Goal: Entertainment & Leisure: Consume media (video, audio)

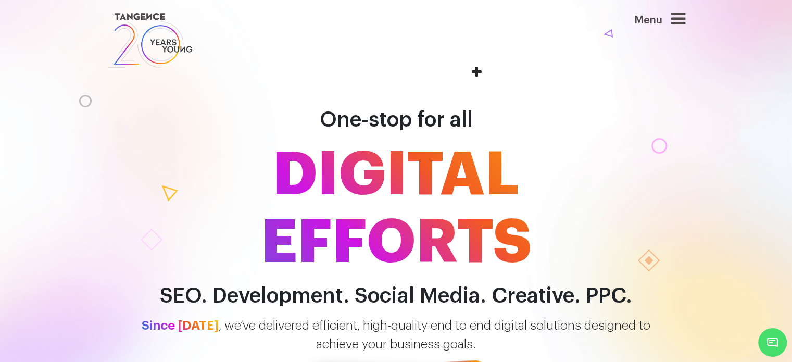
drag, startPoint x: 367, startPoint y: 87, endPoint x: 362, endPoint y: 44, distance: 43.5
click at [362, 44] on link at bounding box center [346, 40] width 479 height 60
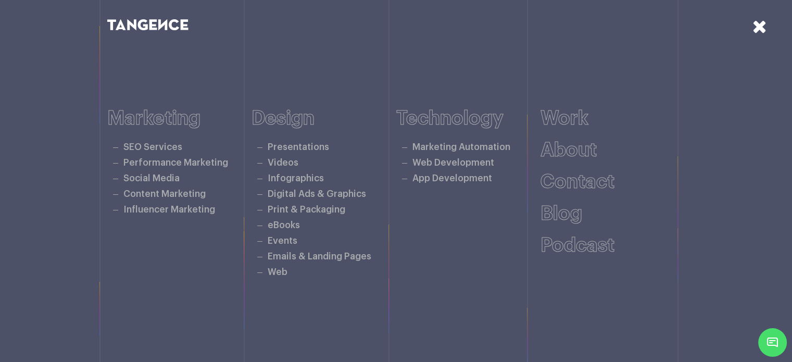
click at [349, 65] on div "Marketing SEO Services Performance Marketing Social Media Content Marketing Inf…" at bounding box center [396, 193] width 578 height 289
drag, startPoint x: 349, startPoint y: 65, endPoint x: 335, endPoint y: 46, distance: 23.4
click at [335, 46] on div at bounding box center [396, 24] width 792 height 49
drag, startPoint x: 335, startPoint y: 46, endPoint x: 318, endPoint y: 43, distance: 16.9
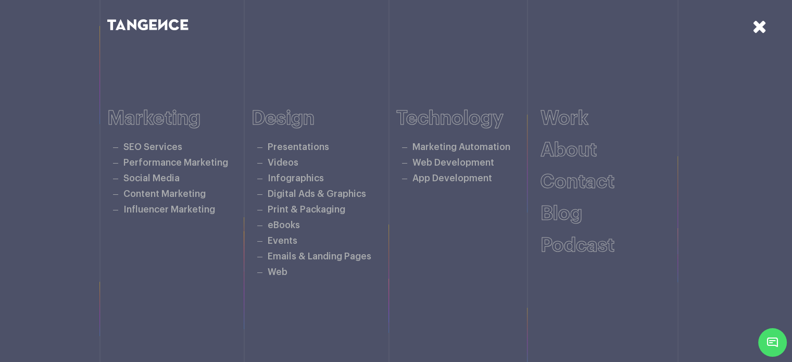
click at [318, 43] on div at bounding box center [396, 24] width 792 height 49
click at [283, 160] on link "Videos" at bounding box center [283, 162] width 31 height 9
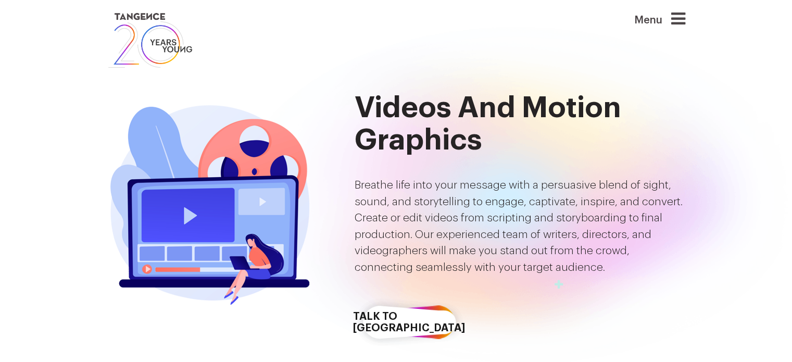
click at [183, 214] on img at bounding box center [210, 202] width 207 height 220
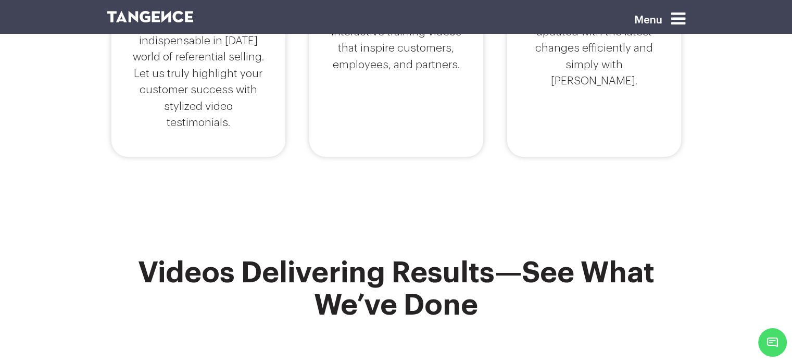
scroll to position [971, 0]
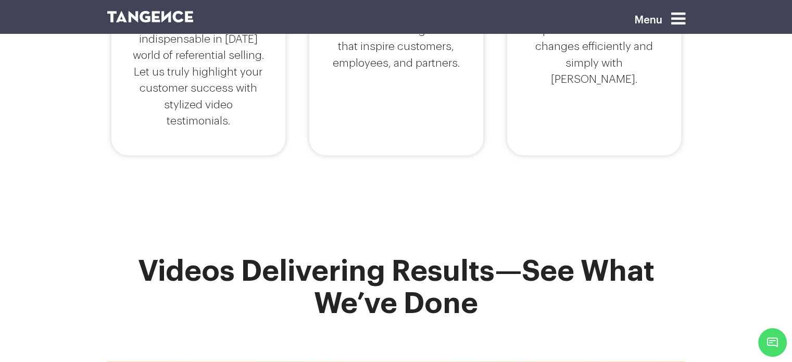
drag, startPoint x: 279, startPoint y: 217, endPoint x: 286, endPoint y: 256, distance: 40.2
click at [286, 256] on h2 "Videos Delivering Results—See What We’ve Done" at bounding box center [396, 287] width 578 height 65
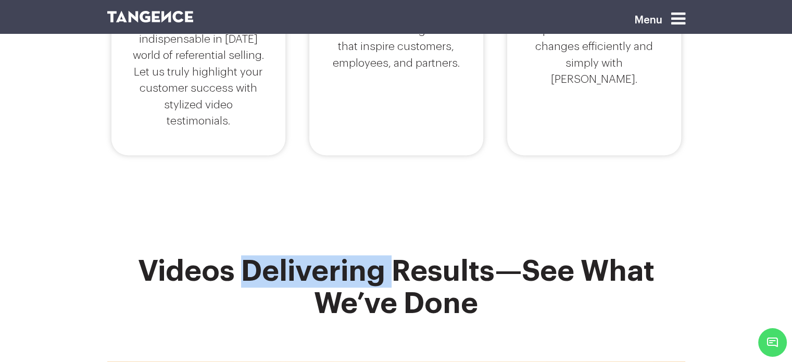
click at [286, 256] on h2 "Videos Delivering Results—See What We’ve Done" at bounding box center [396, 287] width 578 height 65
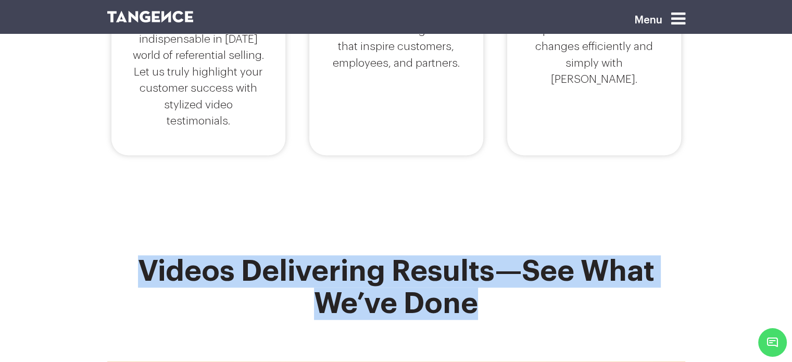
click at [286, 256] on h2 "Videos Delivering Results—See What We’ve Done" at bounding box center [396, 287] width 578 height 65
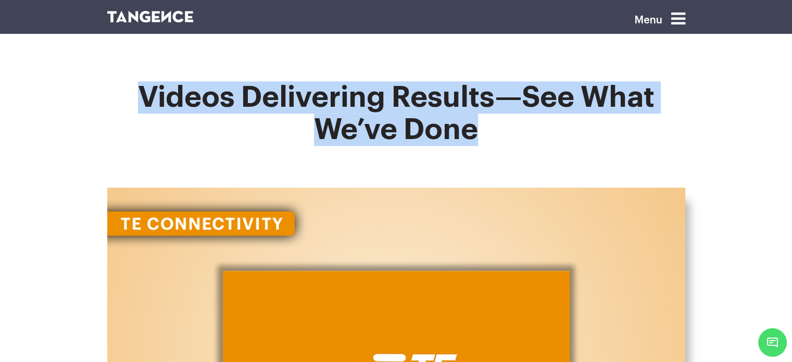
click at [316, 246] on img at bounding box center [396, 360] width 578 height 347
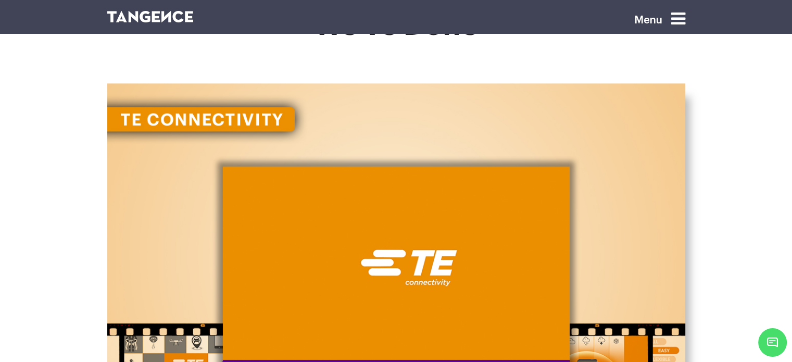
click at [316, 246] on div at bounding box center [396, 271] width 347 height 208
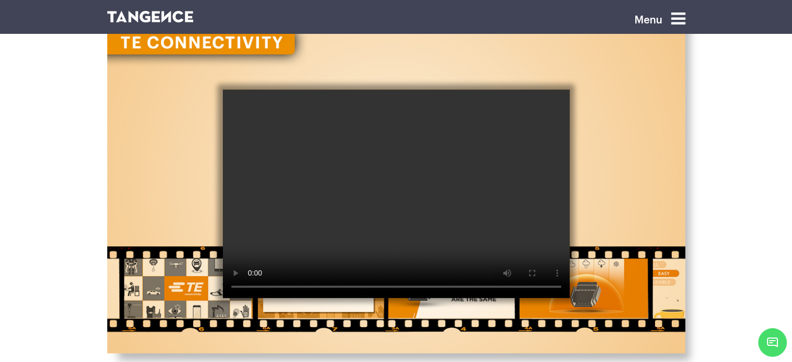
scroll to position [1319, 0]
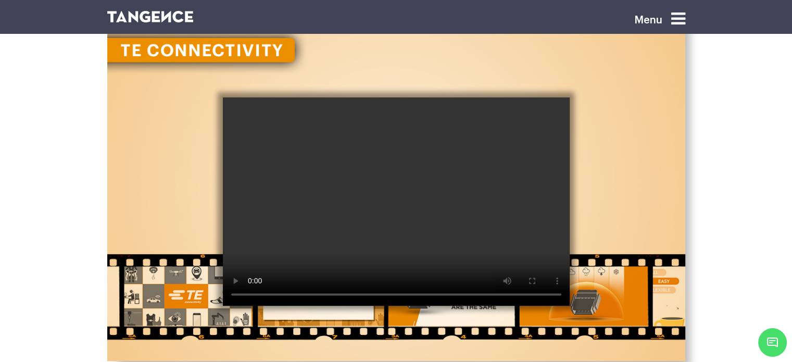
drag, startPoint x: 412, startPoint y: 135, endPoint x: 387, endPoint y: 123, distance: 28.2
drag, startPoint x: 387, startPoint y: 123, endPoint x: 441, endPoint y: 110, distance: 56.2
click at [441, 110] on video at bounding box center [396, 201] width 347 height 208
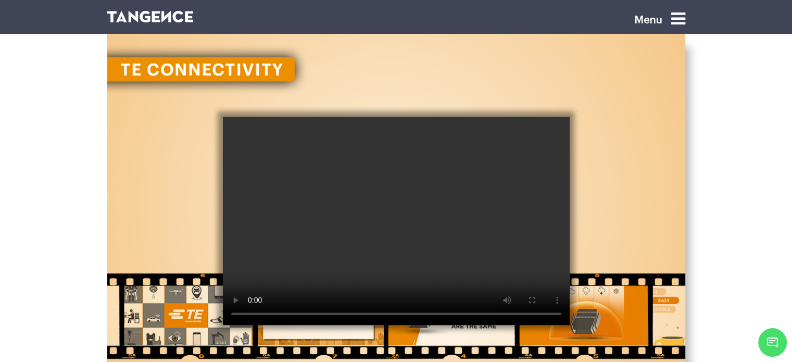
scroll to position [1284, 0]
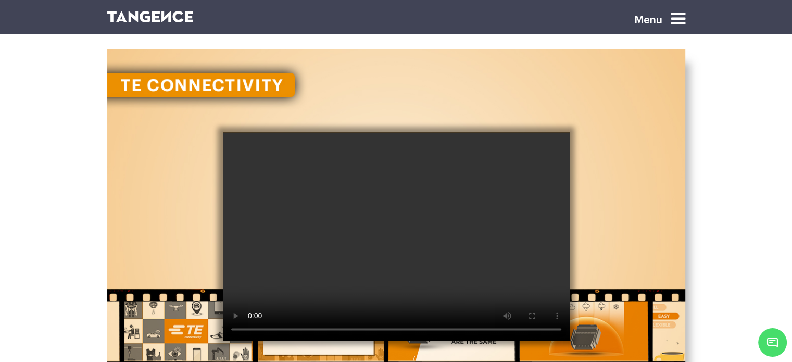
click at [514, 213] on video at bounding box center [396, 236] width 347 height 208
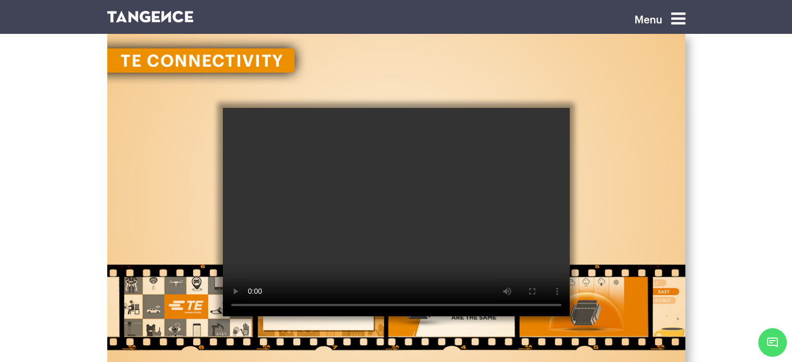
scroll to position [1319, 0]
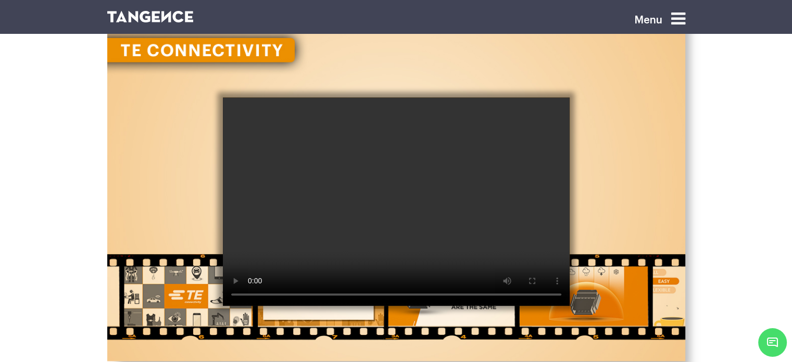
click at [632, 169] on img at bounding box center [396, 187] width 578 height 347
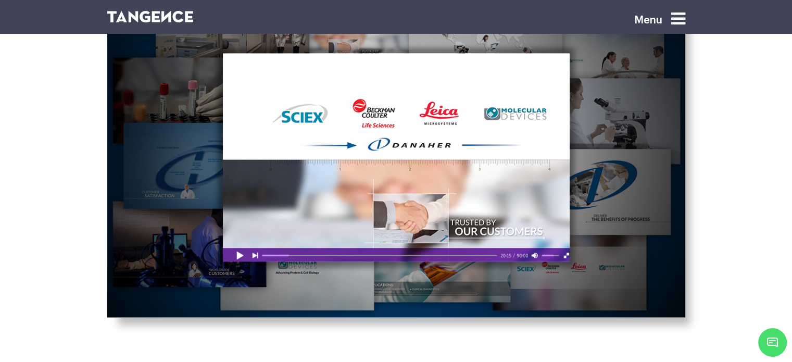
scroll to position [1770, 0]
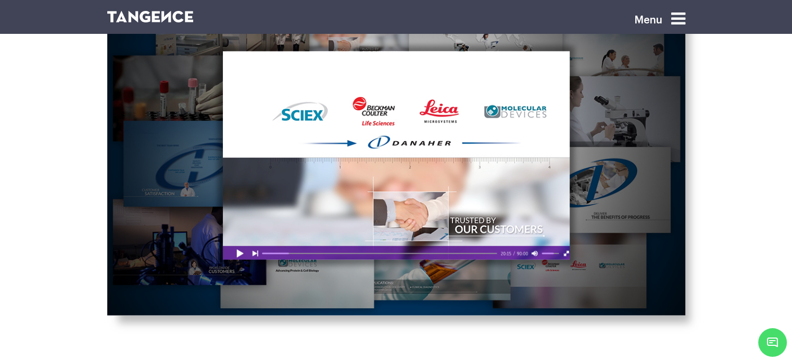
click at [241, 234] on div at bounding box center [396, 155] width 347 height 208
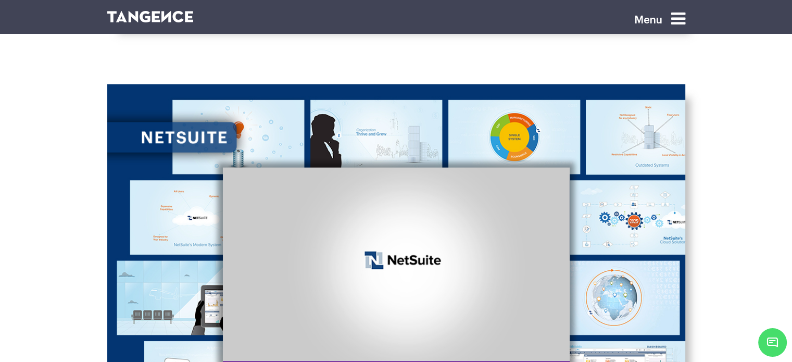
scroll to position [2603, 0]
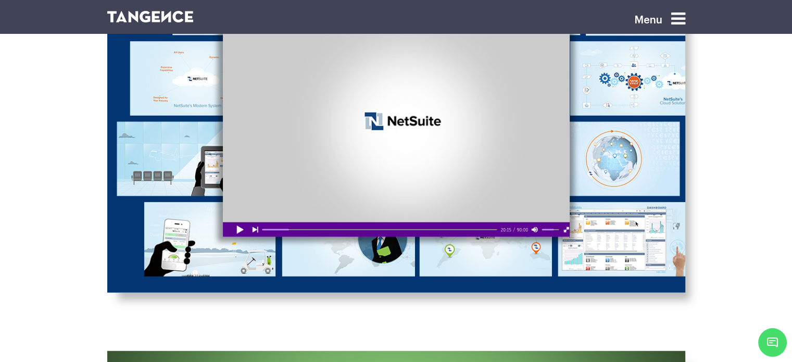
click at [244, 211] on div at bounding box center [396, 133] width 347 height 208
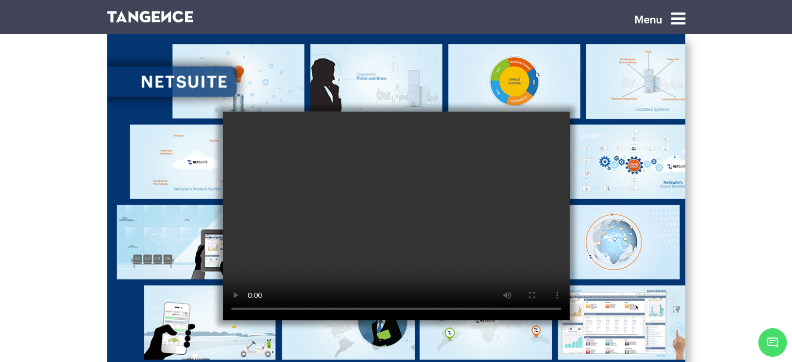
scroll to position [2533, 0]
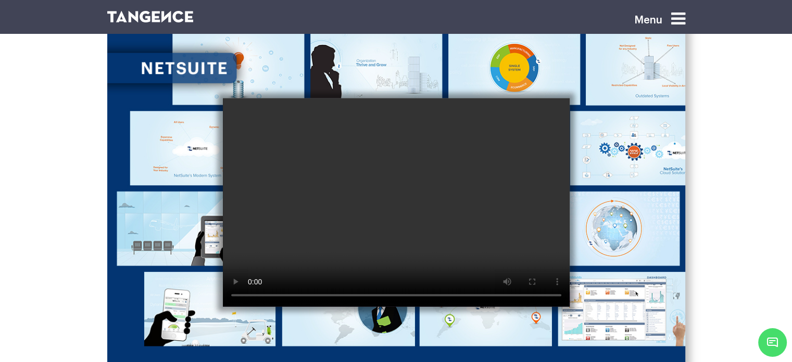
click at [612, 187] on img at bounding box center [396, 188] width 578 height 347
drag, startPoint x: 612, startPoint y: 179, endPoint x: 573, endPoint y: 148, distance: 50.1
drag, startPoint x: 573, startPoint y: 148, endPoint x: 566, endPoint y: 133, distance: 15.9
click at [591, 125] on img at bounding box center [396, 188] width 578 height 347
click at [416, 179] on video at bounding box center [396, 202] width 347 height 208
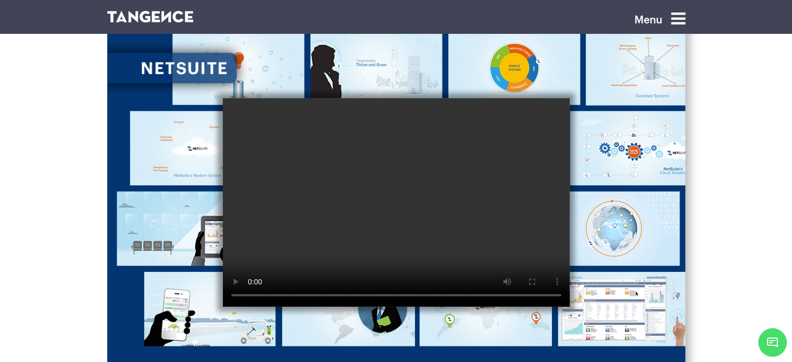
click at [441, 183] on video at bounding box center [396, 202] width 347 height 208
click at [407, 201] on video at bounding box center [396, 202] width 347 height 208
click at [267, 200] on video at bounding box center [396, 202] width 347 height 208
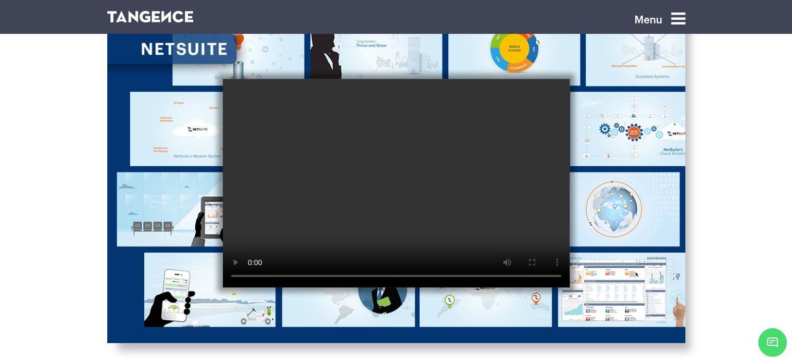
scroll to position [2568, 0]
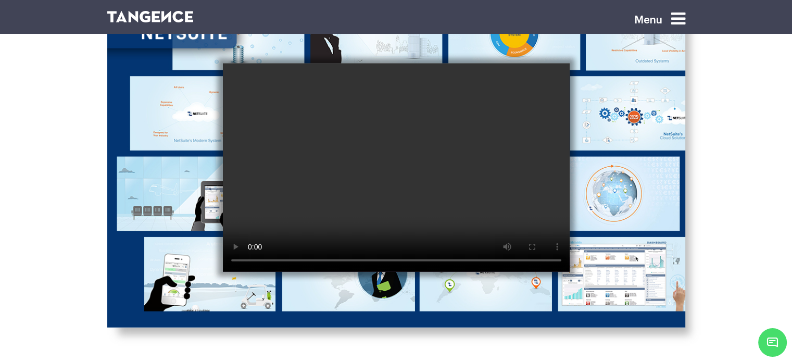
click at [346, 181] on video at bounding box center [396, 168] width 347 height 208
click at [455, 155] on video at bounding box center [396, 168] width 347 height 208
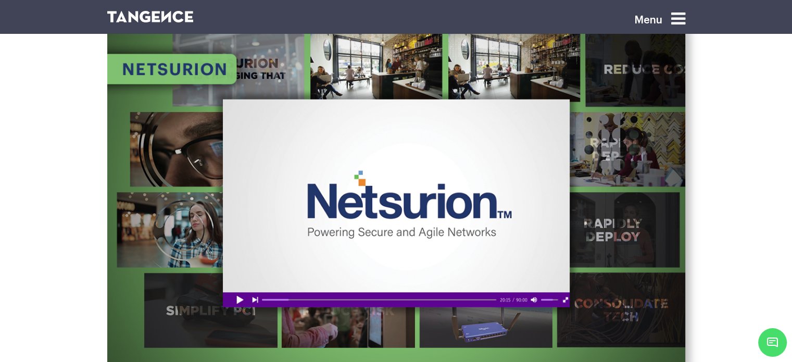
scroll to position [2949, 0]
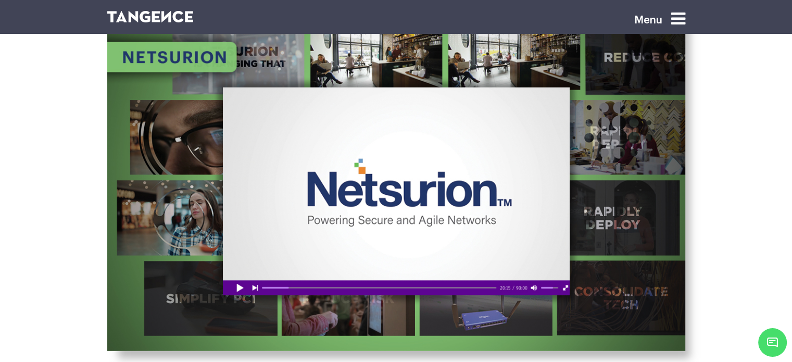
click at [322, 235] on div at bounding box center [396, 191] width 347 height 208
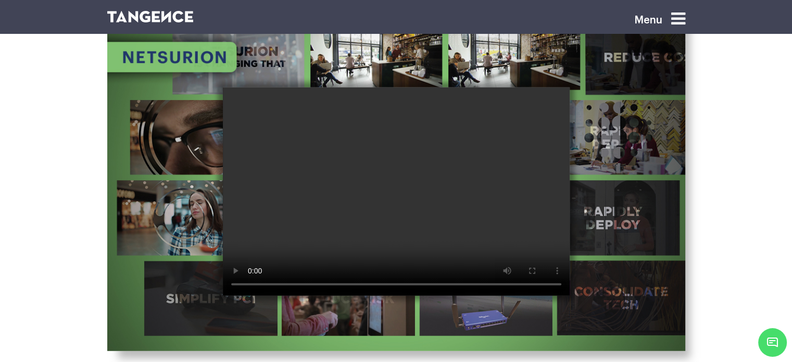
click at [350, 223] on video at bounding box center [396, 191] width 347 height 208
drag, startPoint x: 350, startPoint y: 223, endPoint x: 325, endPoint y: 195, distance: 37.2
click at [322, 195] on video at bounding box center [396, 191] width 347 height 208
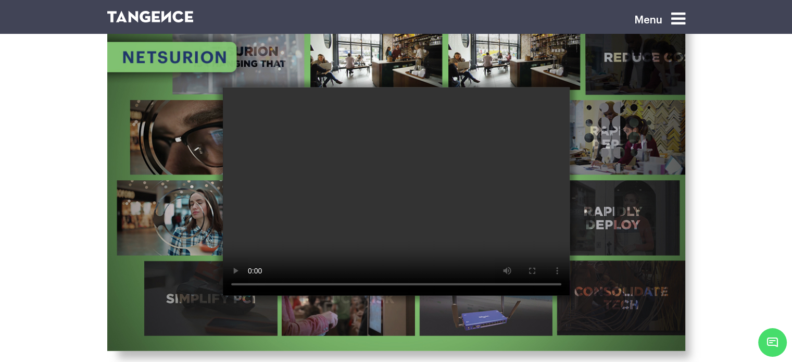
drag, startPoint x: 323, startPoint y: 199, endPoint x: 318, endPoint y: 206, distance: 8.5
click at [318, 206] on video at bounding box center [396, 191] width 347 height 208
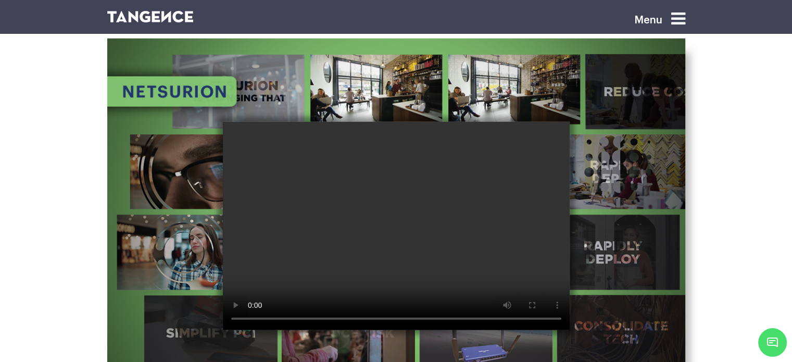
click at [352, 226] on video at bounding box center [396, 226] width 347 height 208
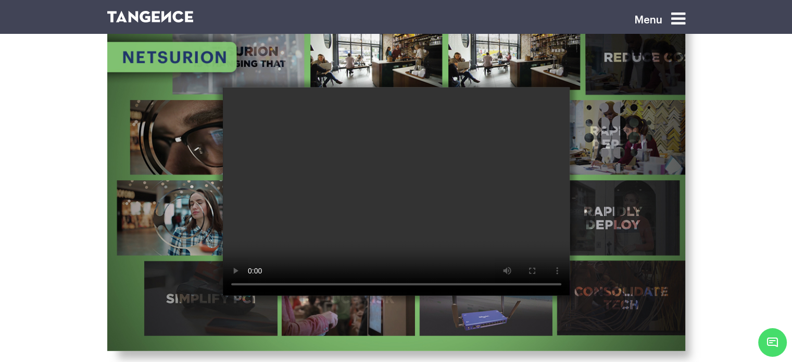
click at [579, 221] on img at bounding box center [396, 177] width 578 height 347
click at [446, 194] on video at bounding box center [396, 191] width 347 height 208
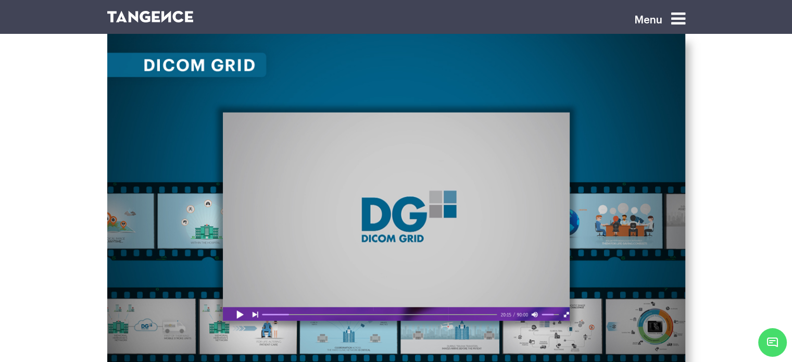
scroll to position [3401, 0]
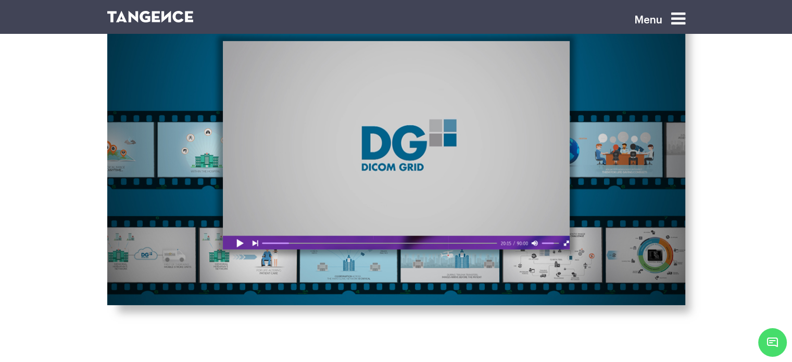
click at [364, 142] on div at bounding box center [396, 145] width 347 height 208
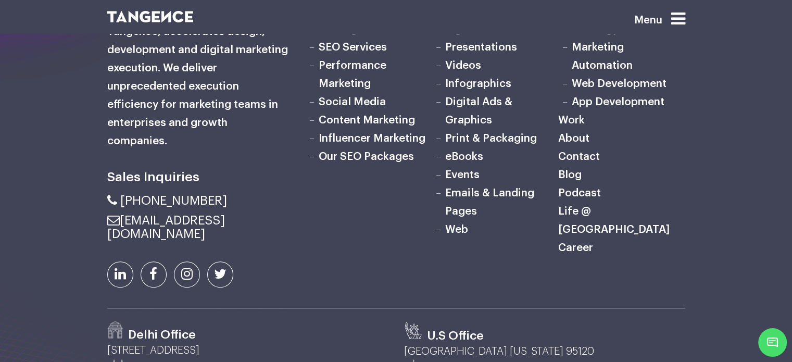
scroll to position [4735, 0]
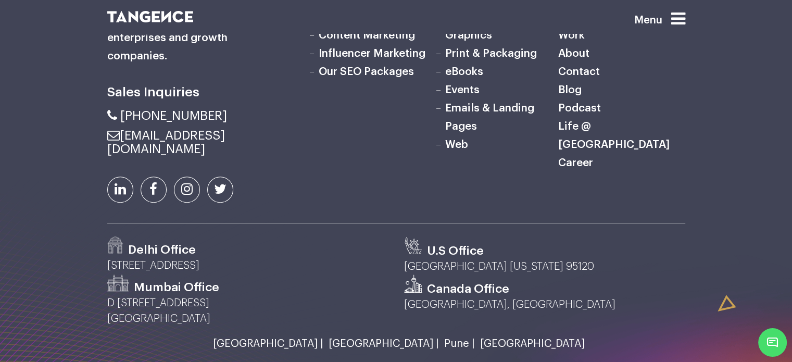
click at [119, 176] on link at bounding box center [120, 189] width 26 height 26
drag, startPoint x: 236, startPoint y: 183, endPoint x: 203, endPoint y: 169, distance: 35.5
click at [203, 169] on div "Sales Inquiries" at bounding box center [198, 66] width 198 height 314
click at [229, 178] on div "Marketing" at bounding box center [395, 129] width 593 height 440
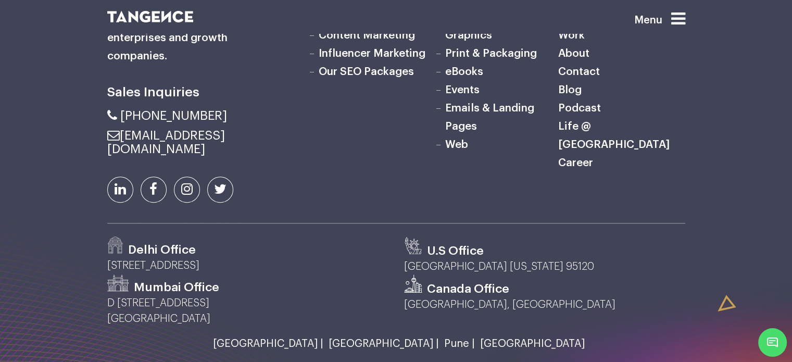
click at [229, 178] on div "Marketing" at bounding box center [395, 129] width 593 height 440
click at [231, 236] on div "Delhi Office" at bounding box center [247, 246] width 281 height 21
click at [294, 300] on div at bounding box center [205, 296] width 410 height 232
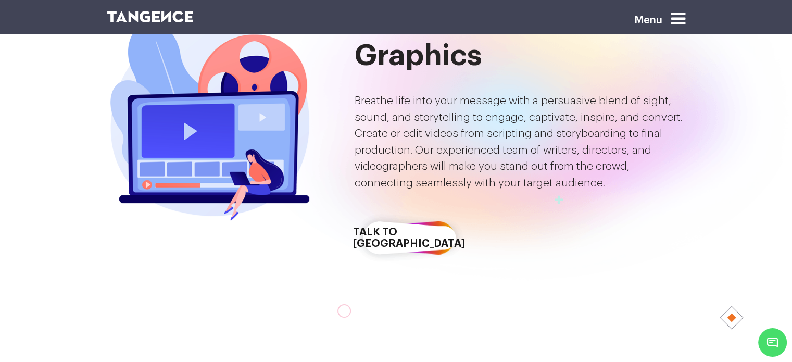
scroll to position [0, 0]
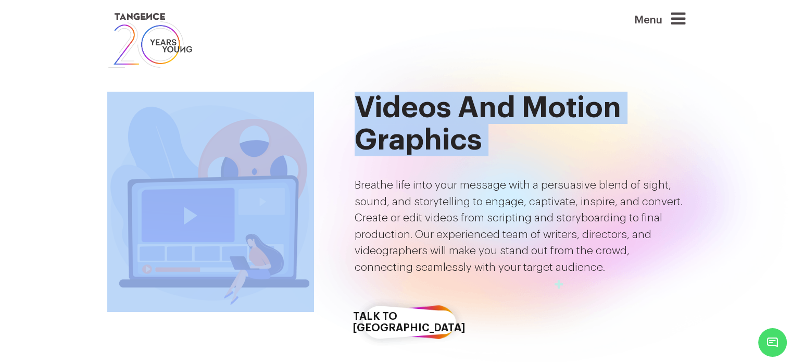
click at [345, 169] on div "Videos and Motion Graphics Videos and Motion Graphics Breathe life into your me…" at bounding box center [395, 222] width 593 height 260
click at [325, 102] on div at bounding box center [223, 202] width 232 height 220
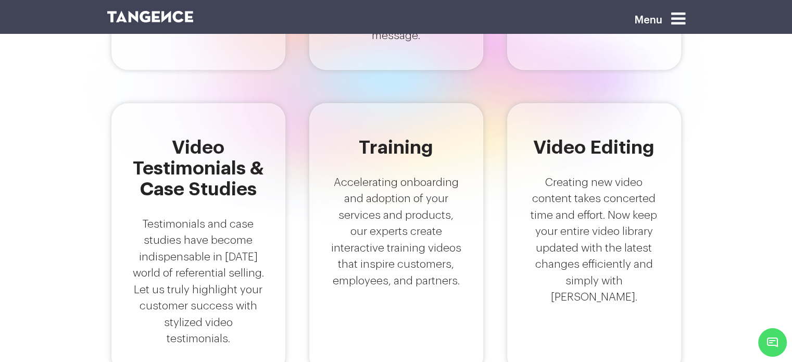
scroll to position [748, 0]
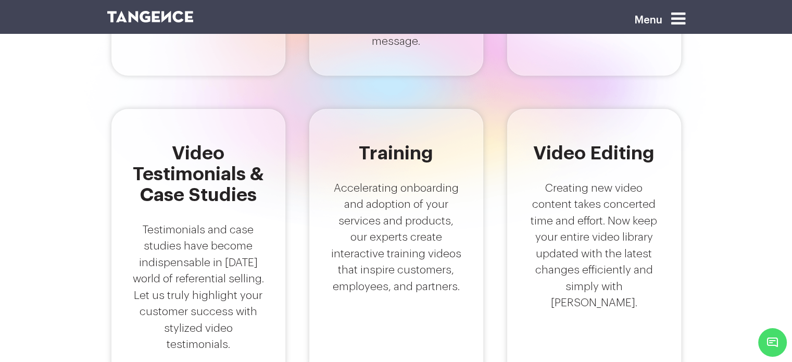
click at [386, 194] on p "Accelerating onboarding and adoption of your services and products, our experts…" at bounding box center [396, 237] width 131 height 115
drag, startPoint x: 379, startPoint y: 139, endPoint x: 420, endPoint y: 141, distance: 40.7
click at [420, 143] on h5 "Training" at bounding box center [396, 153] width 131 height 21
click at [385, 191] on p "Accelerating onboarding and adoption of your services and products, our experts…" at bounding box center [396, 237] width 131 height 115
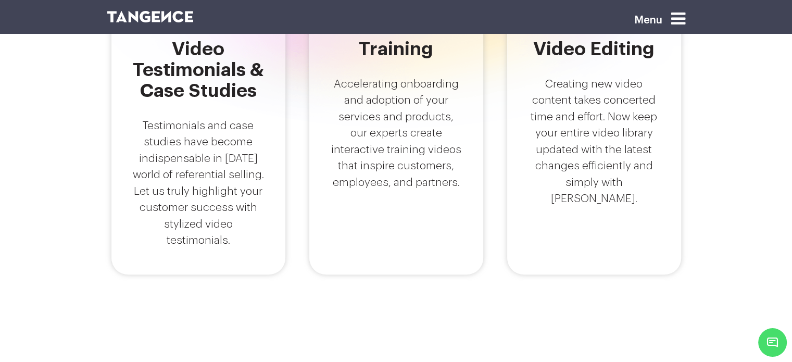
click at [373, 202] on div "Training Accelerating onboarding and adoption of your services and products, ou…" at bounding box center [396, 140] width 174 height 270
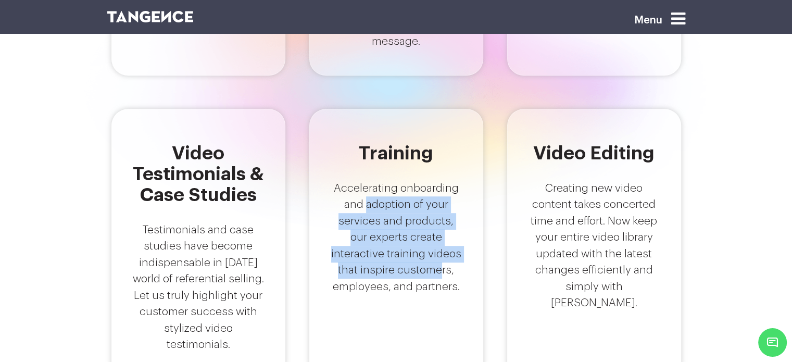
drag, startPoint x: 364, startPoint y: 184, endPoint x: 382, endPoint y: 259, distance: 77.0
click at [382, 260] on p "Accelerating onboarding and adoption of your services and products, our experts…" at bounding box center [396, 237] width 131 height 115
drag, startPoint x: 383, startPoint y: 258, endPoint x: 390, endPoint y: 245, distance: 15.2
click at [383, 258] on p "Accelerating onboarding and adoption of your services and products, our experts…" at bounding box center [396, 237] width 131 height 115
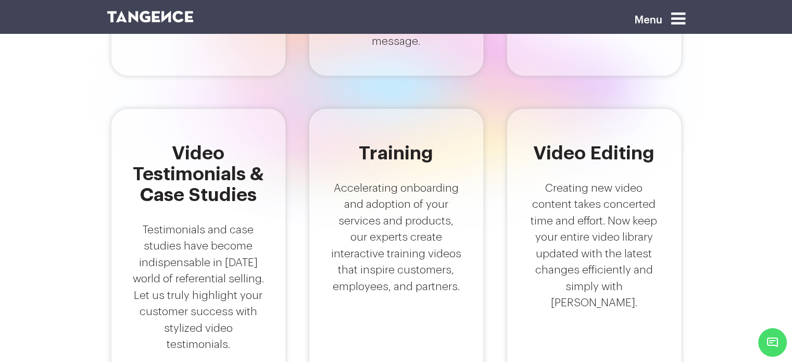
click at [392, 143] on h5 "Training" at bounding box center [396, 153] width 131 height 21
drag, startPoint x: 355, startPoint y: 120, endPoint x: 368, endPoint y: 95, distance: 28.4
click at [368, 109] on div "Training Accelerating onboarding and adoption of your services and products, ou…" at bounding box center [396, 244] width 174 height 270
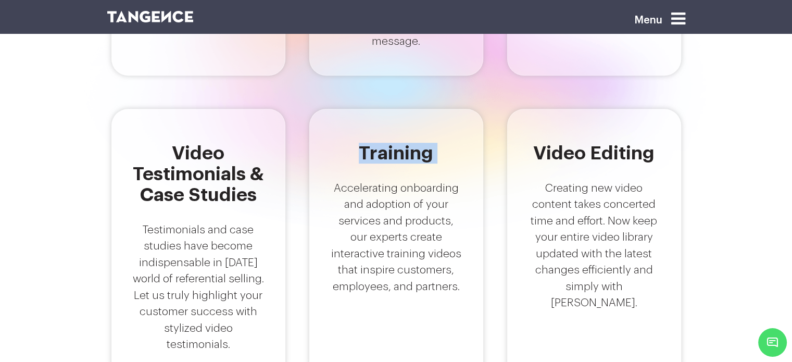
scroll to position [817, 0]
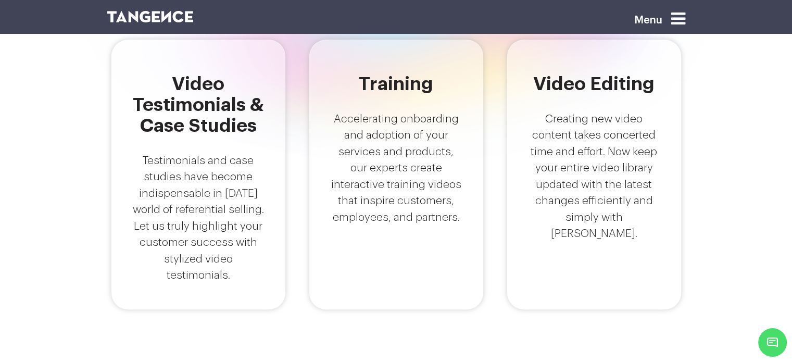
click at [365, 111] on p "Accelerating onboarding and adoption of your services and products, our experts…" at bounding box center [396, 168] width 131 height 115
drag, startPoint x: 369, startPoint y: 112, endPoint x: 352, endPoint y: 104, distance: 18.6
drag, startPoint x: 352, startPoint y: 104, endPoint x: 351, endPoint y: 112, distance: 8.4
click at [351, 113] on p "Accelerating onboarding and adoption of your services and products, our experts…" at bounding box center [396, 168] width 131 height 115
click at [351, 111] on p "Accelerating onboarding and adoption of your services and products, our experts…" at bounding box center [396, 168] width 131 height 115
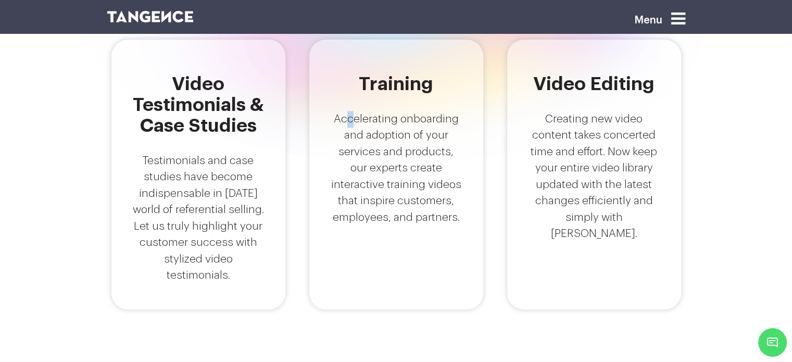
drag, startPoint x: 351, startPoint y: 107, endPoint x: 368, endPoint y: 104, distance: 17.6
click at [352, 111] on p "Accelerating onboarding and adoption of your services and products, our experts…" at bounding box center [396, 168] width 131 height 115
click at [396, 75] on h5 "Training" at bounding box center [396, 83] width 131 height 21
drag, startPoint x: 391, startPoint y: 74, endPoint x: 328, endPoint y: 81, distance: 63.9
click at [328, 81] on div "Training Accelerating onboarding and adoption of your services and products, ou…" at bounding box center [396, 175] width 174 height 270
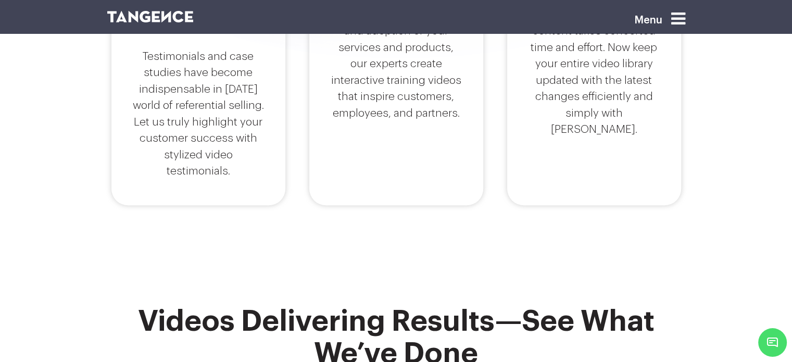
click at [412, 132] on div "Training Accelerating onboarding and adoption of your services and products, ou…" at bounding box center [396, 70] width 174 height 270
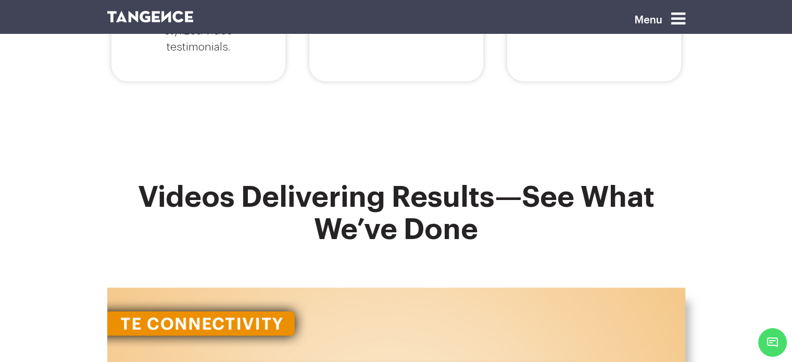
scroll to position [1060, 0]
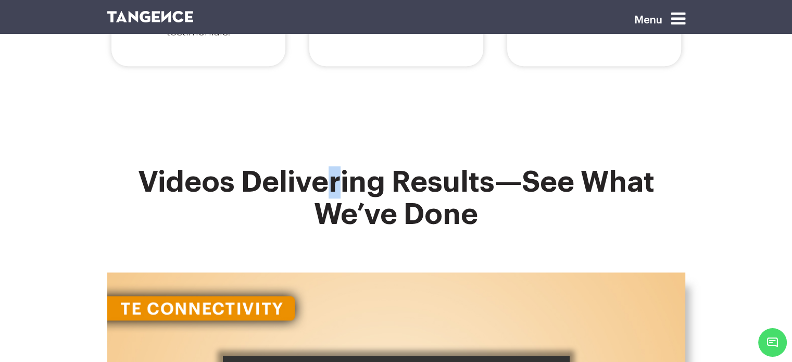
drag, startPoint x: 380, startPoint y: 161, endPoint x: 351, endPoint y: 150, distance: 31.0
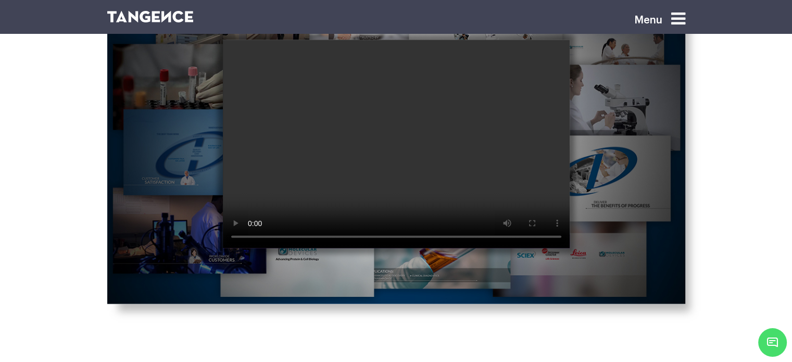
scroll to position [1789, 0]
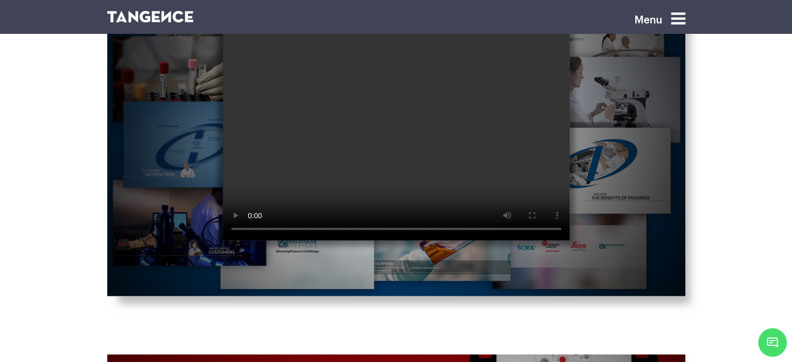
click at [366, 161] on video at bounding box center [396, 136] width 347 height 208
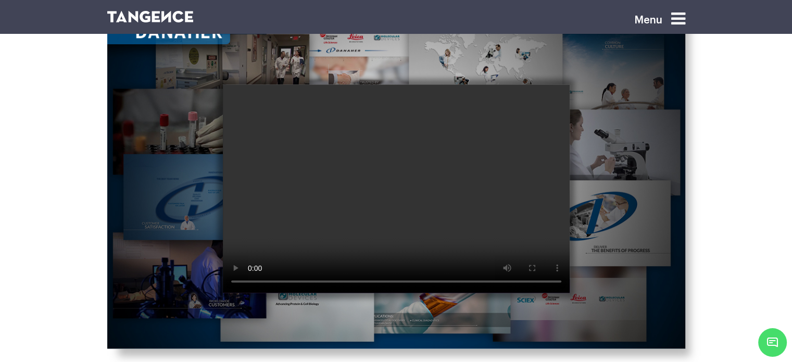
scroll to position [1720, 0]
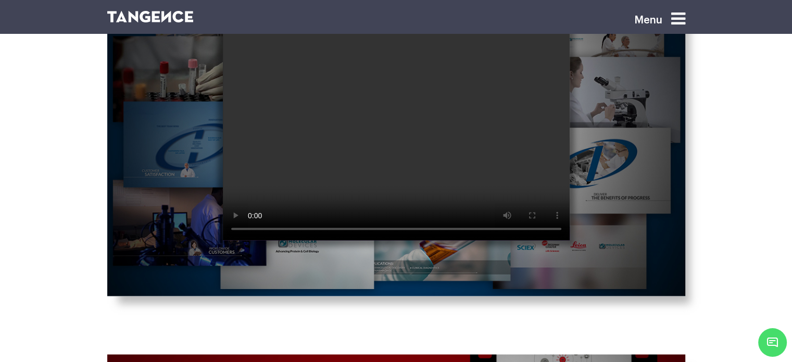
click at [319, 137] on video at bounding box center [396, 136] width 347 height 208
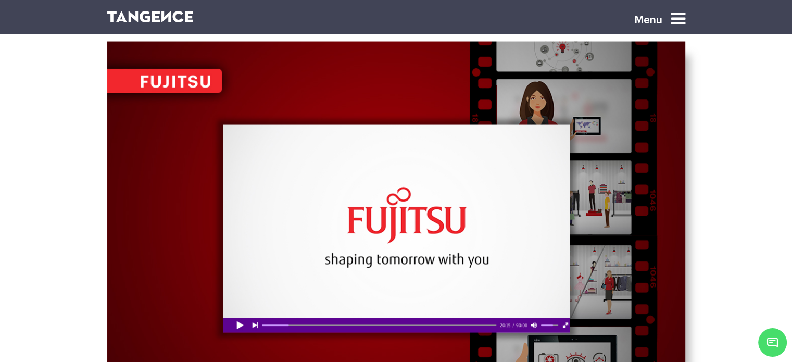
click at [319, 218] on div at bounding box center [396, 229] width 347 height 208
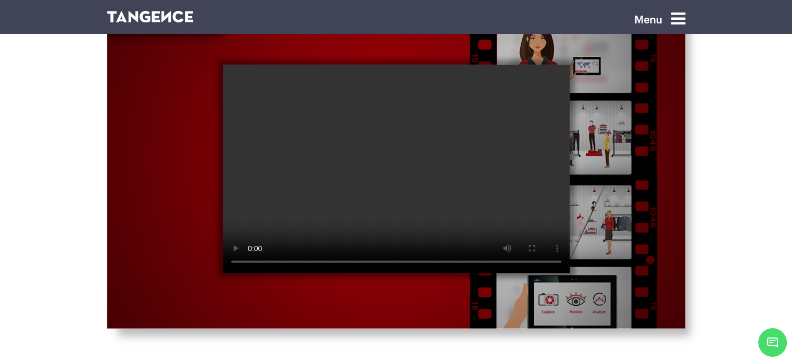
scroll to position [2136, 0]
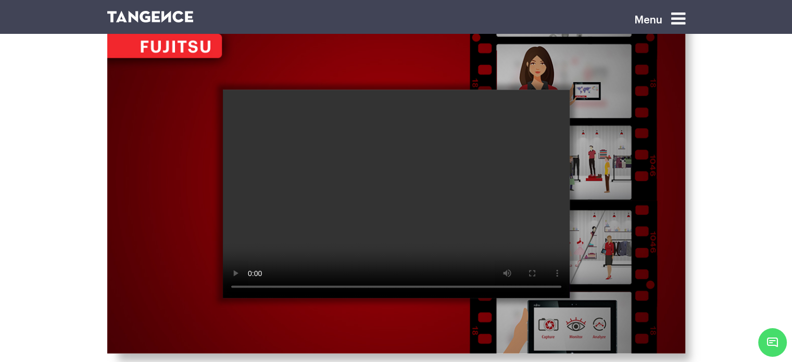
click at [398, 201] on video at bounding box center [396, 194] width 347 height 208
click at [397, 199] on video at bounding box center [396, 194] width 347 height 208
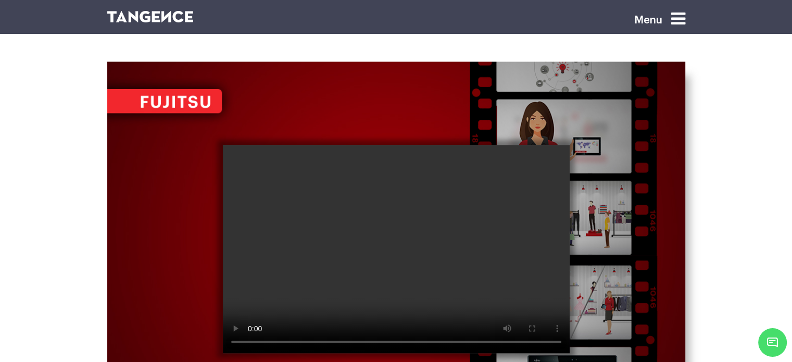
scroll to position [2032, 0]
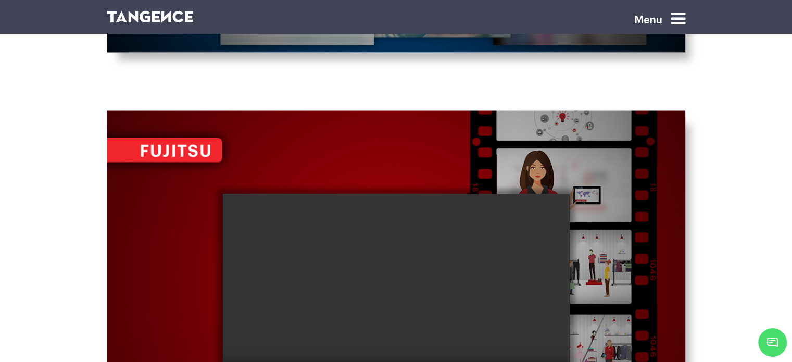
click at [598, 199] on img at bounding box center [396, 284] width 578 height 347
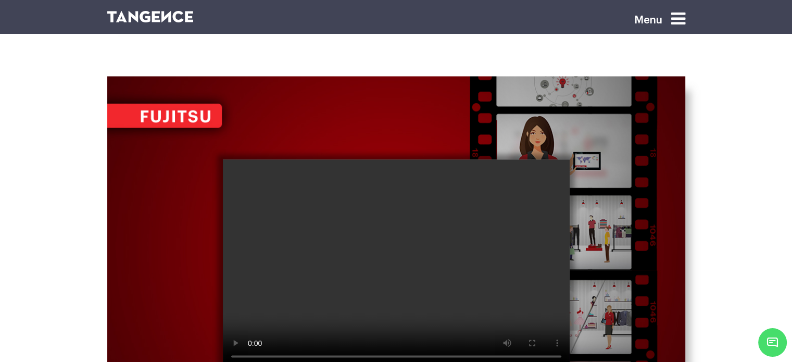
click at [596, 198] on img at bounding box center [396, 250] width 578 height 347
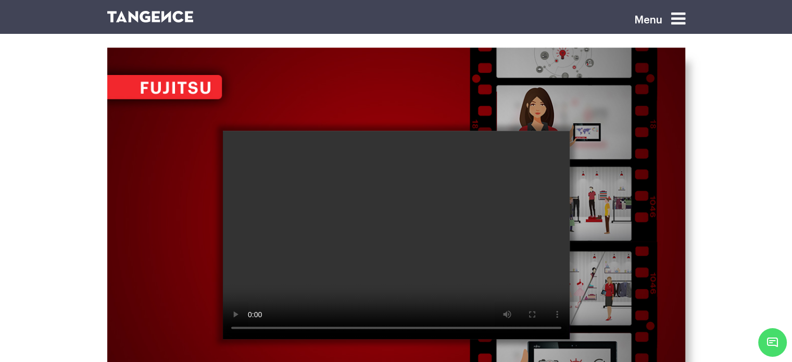
scroll to position [2136, 0]
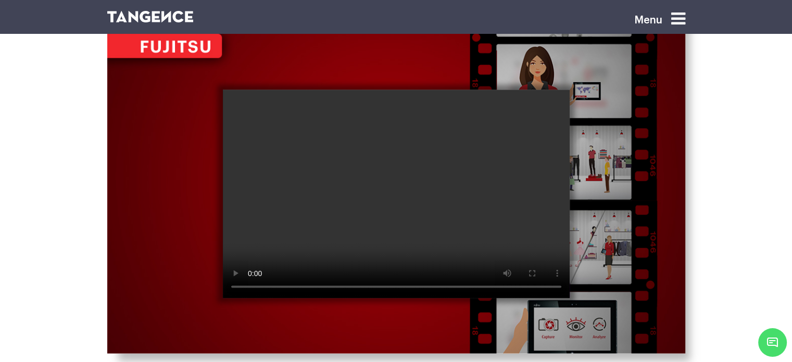
click at [630, 182] on img at bounding box center [396, 180] width 578 height 347
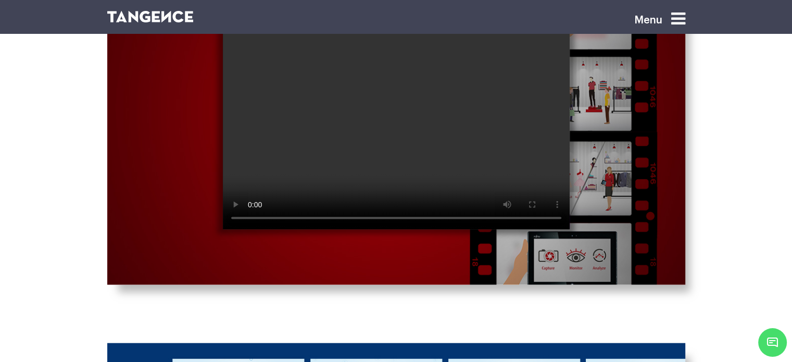
click at [433, 155] on video at bounding box center [396, 125] width 347 height 208
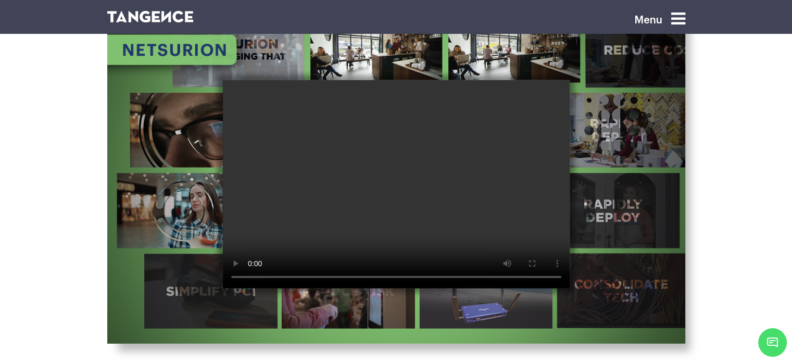
scroll to position [2969, 0]
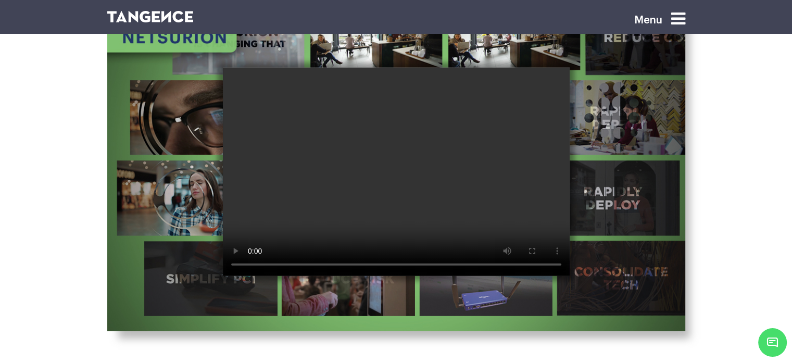
click at [353, 162] on video at bounding box center [396, 172] width 347 height 208
click at [353, 163] on video at bounding box center [396, 172] width 347 height 208
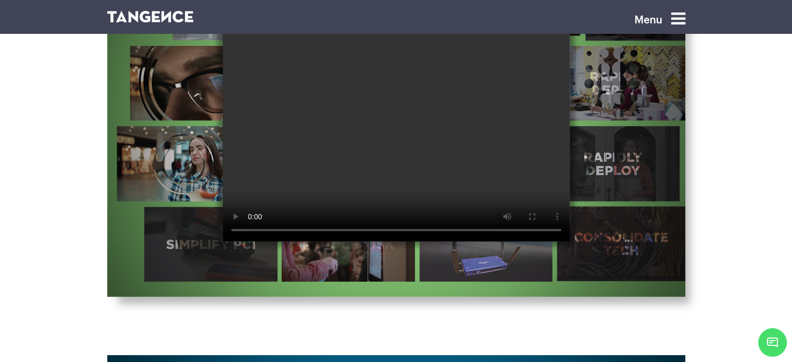
click at [304, 179] on video at bounding box center [396, 137] width 347 height 208
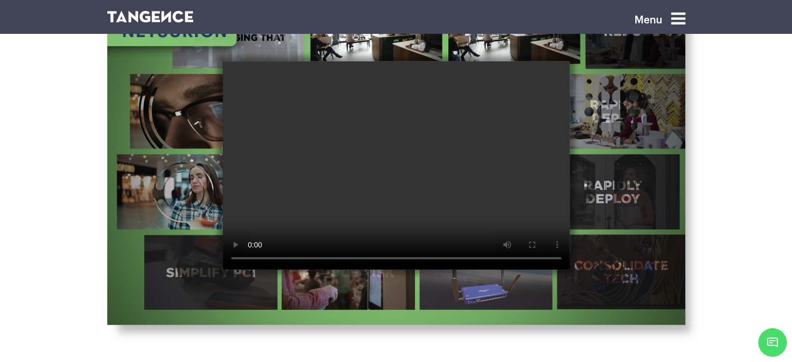
scroll to position [2899, 0]
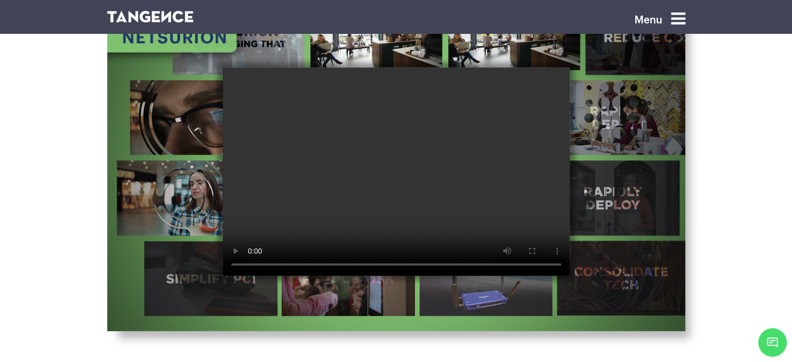
click at [446, 185] on video at bounding box center [396, 172] width 347 height 208
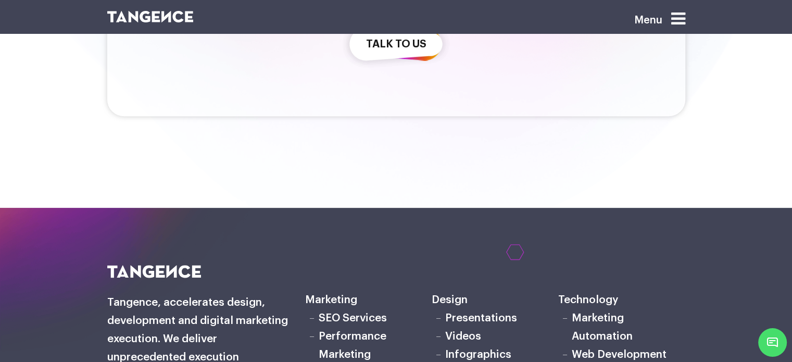
scroll to position [4600, 0]
